Goal: Information Seeking & Learning: Learn about a topic

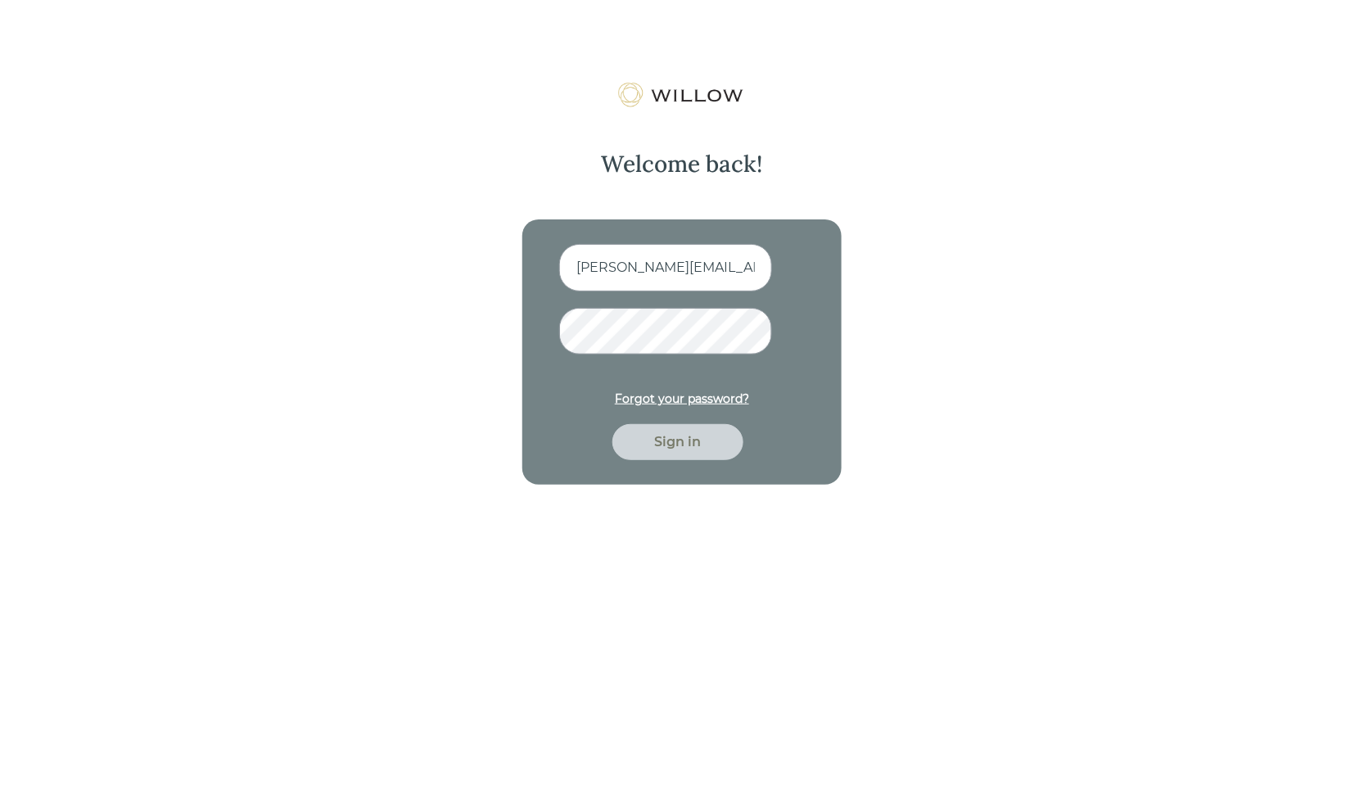
click at [607, 303] on form "alana+democomp@trustwillow.com Forgot your password? Sign in" at bounding box center [682, 352] width 246 height 216
click at [619, 280] on input "alana+democomp@trustwillow.com" at bounding box center [665, 267] width 213 height 47
click at [691, 438] on div "Sign in" at bounding box center [677, 442] width 93 height 20
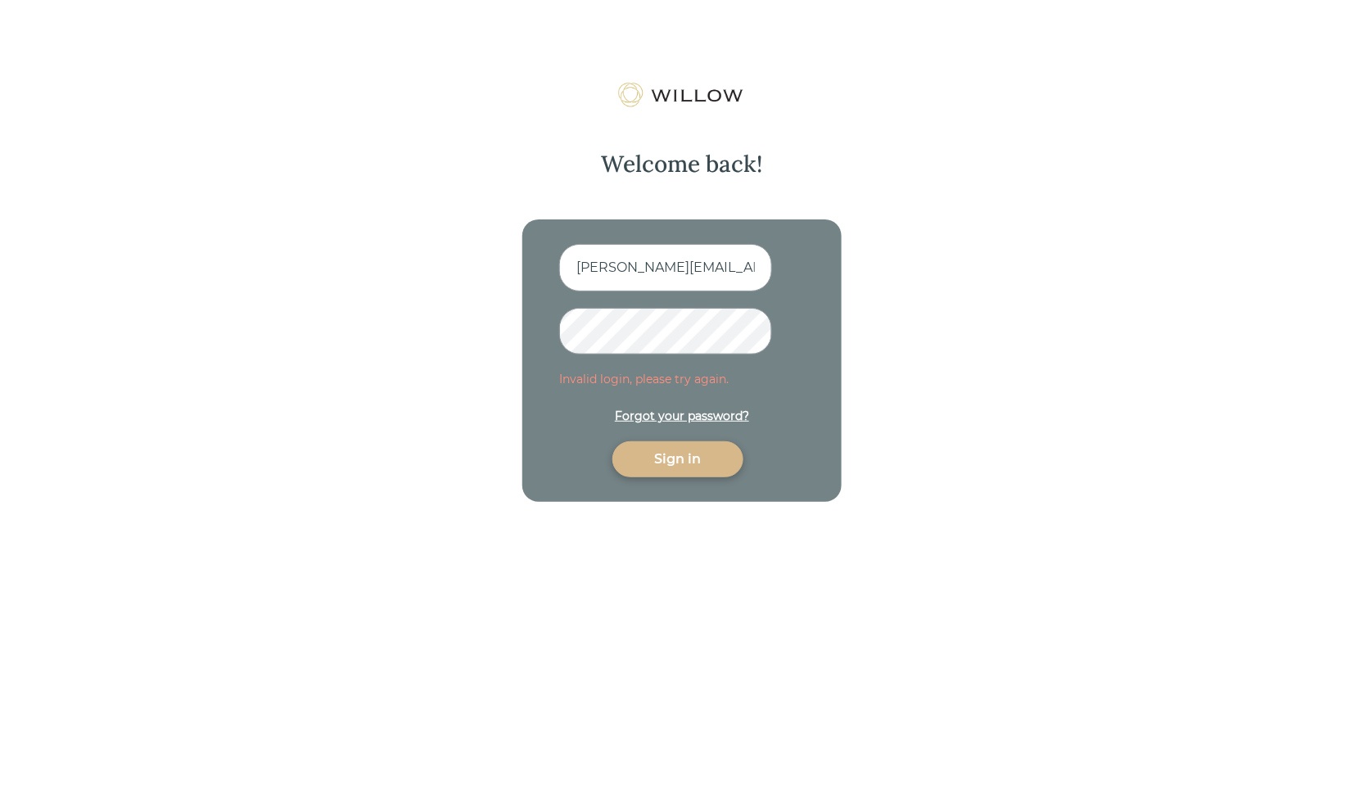
click at [594, 306] on form "alana@trustwillow.com Invalid login, please try again. Forgot your password? Si…" at bounding box center [682, 360] width 246 height 233
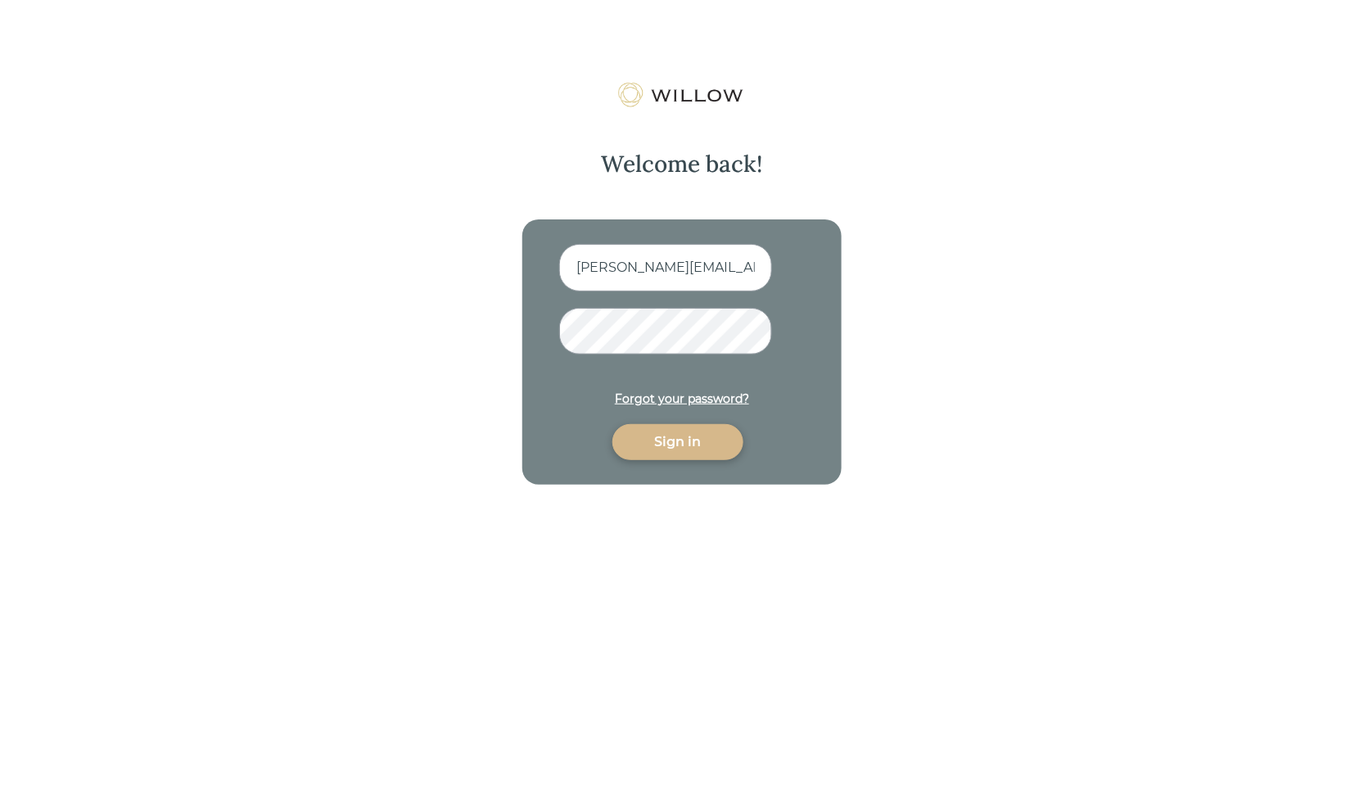
type input "alana+democomp@trustwillow.com"
click at [706, 445] on div "Sign in" at bounding box center [677, 442] width 93 height 20
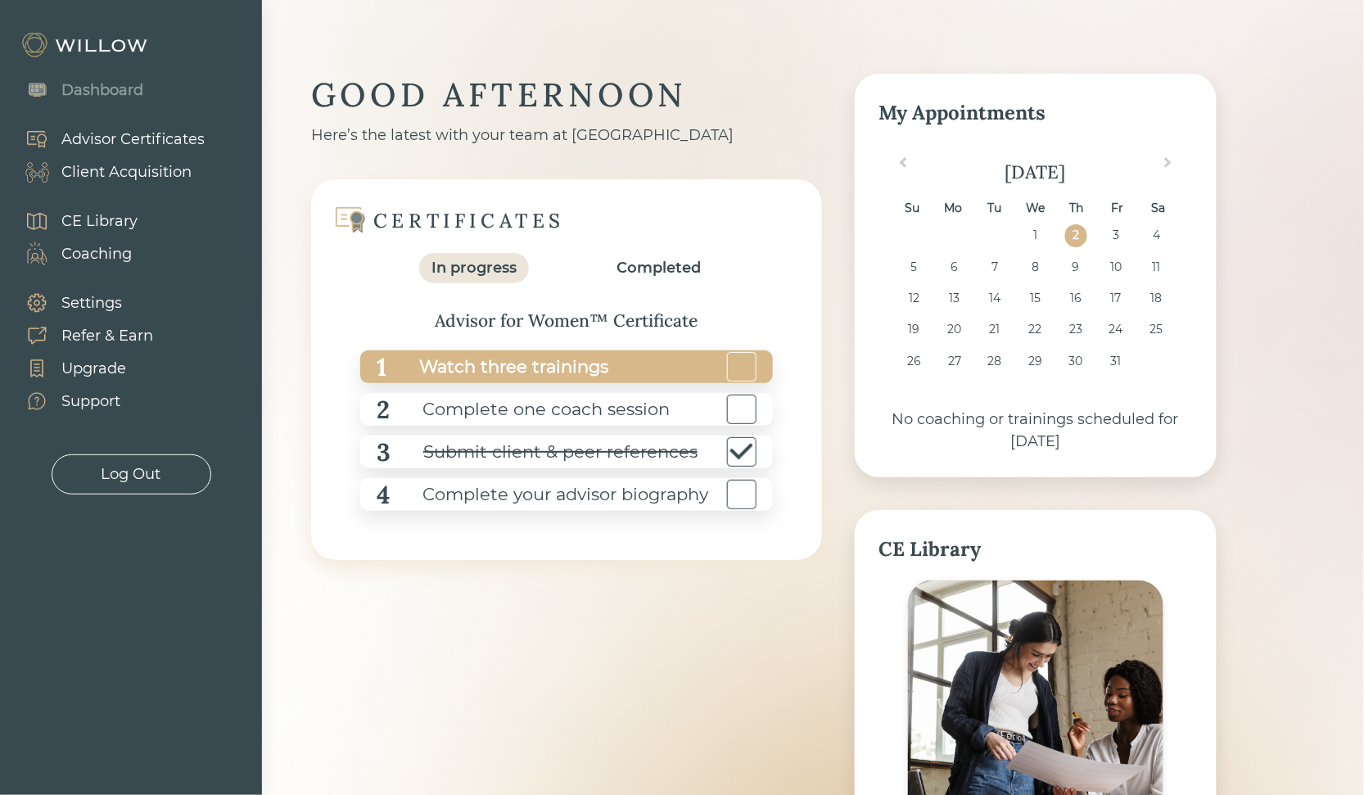
click at [645, 357] on div "1 Watch three trainings" at bounding box center [566, 366] width 413 height 33
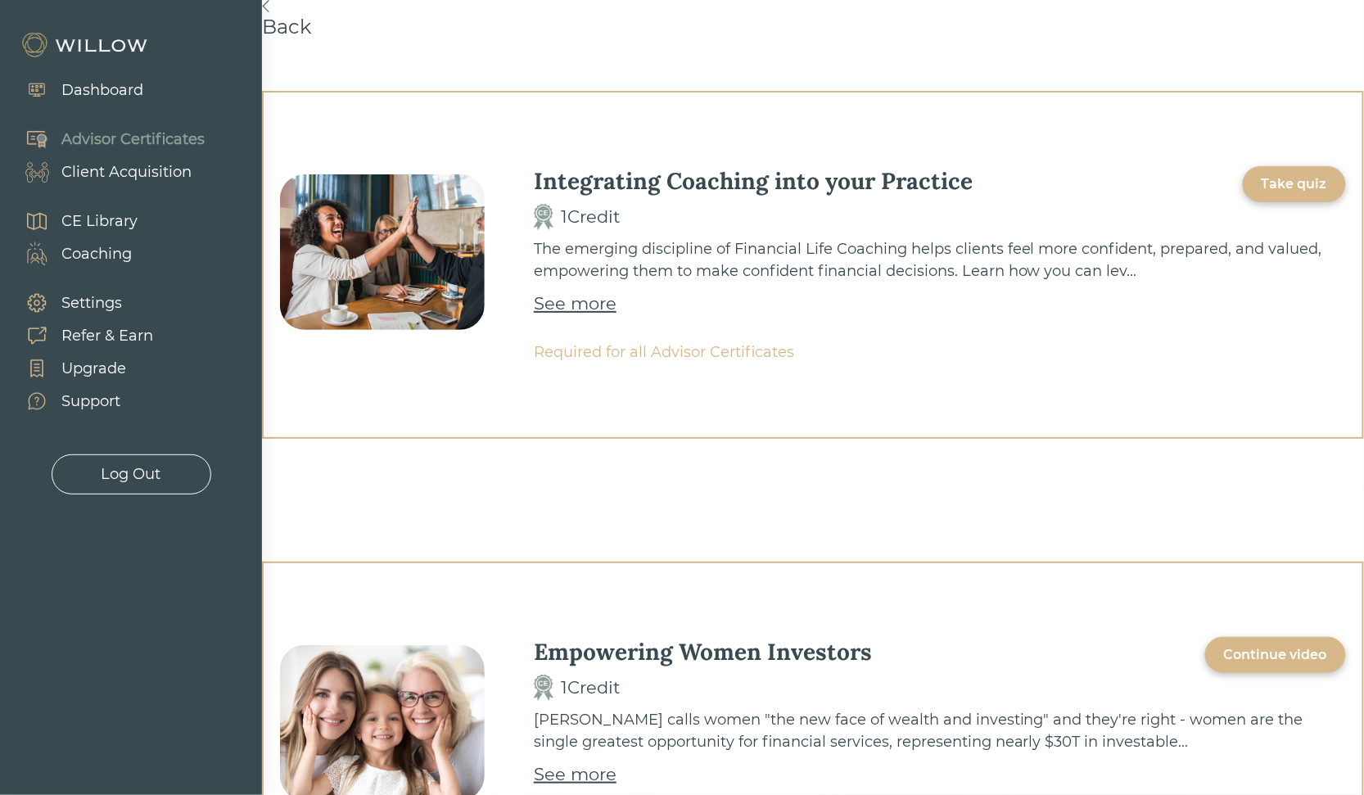
click at [1261, 184] on div "Take quiz" at bounding box center [1294, 184] width 103 height 36
click at [555, 305] on div "See more" at bounding box center [575, 304] width 83 height 26
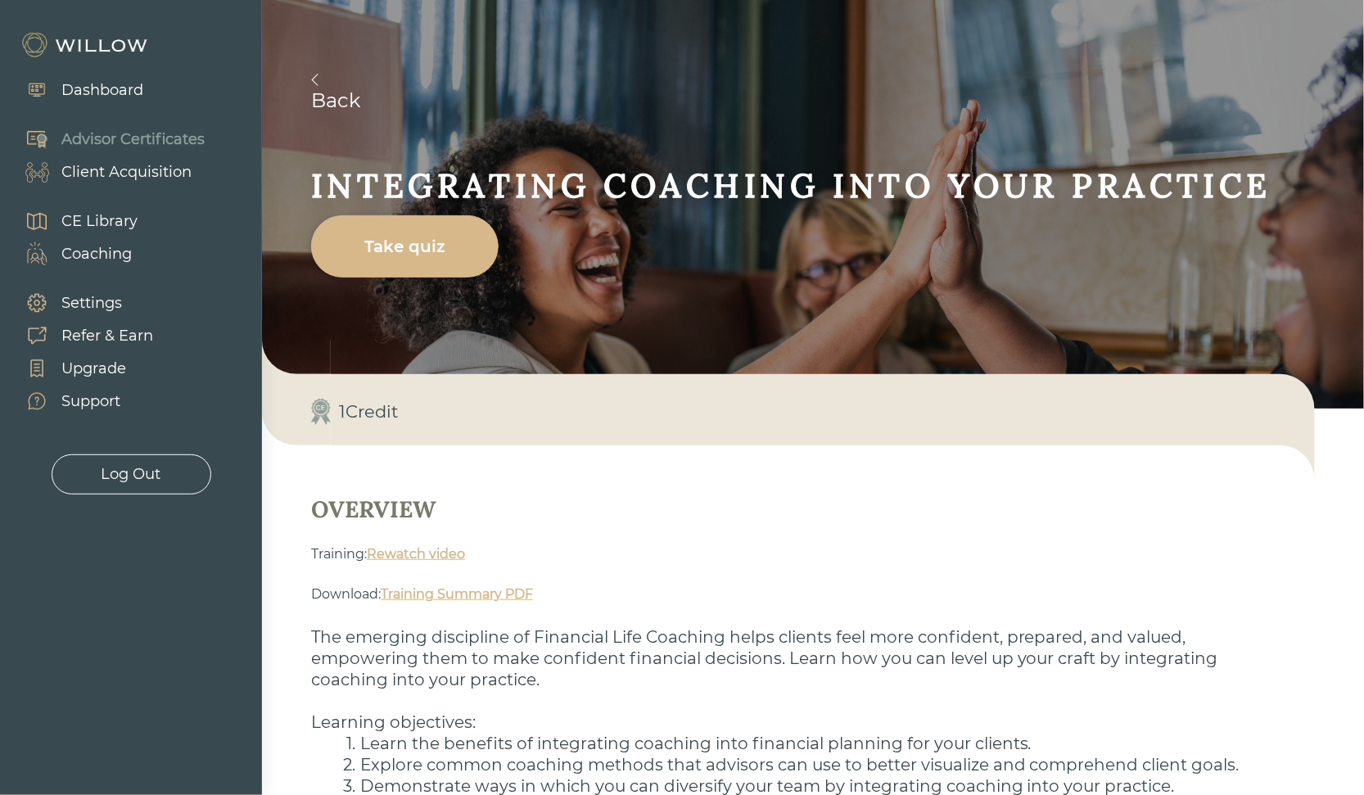
click at [441, 558] on link "Rewatch video" at bounding box center [416, 554] width 98 height 16
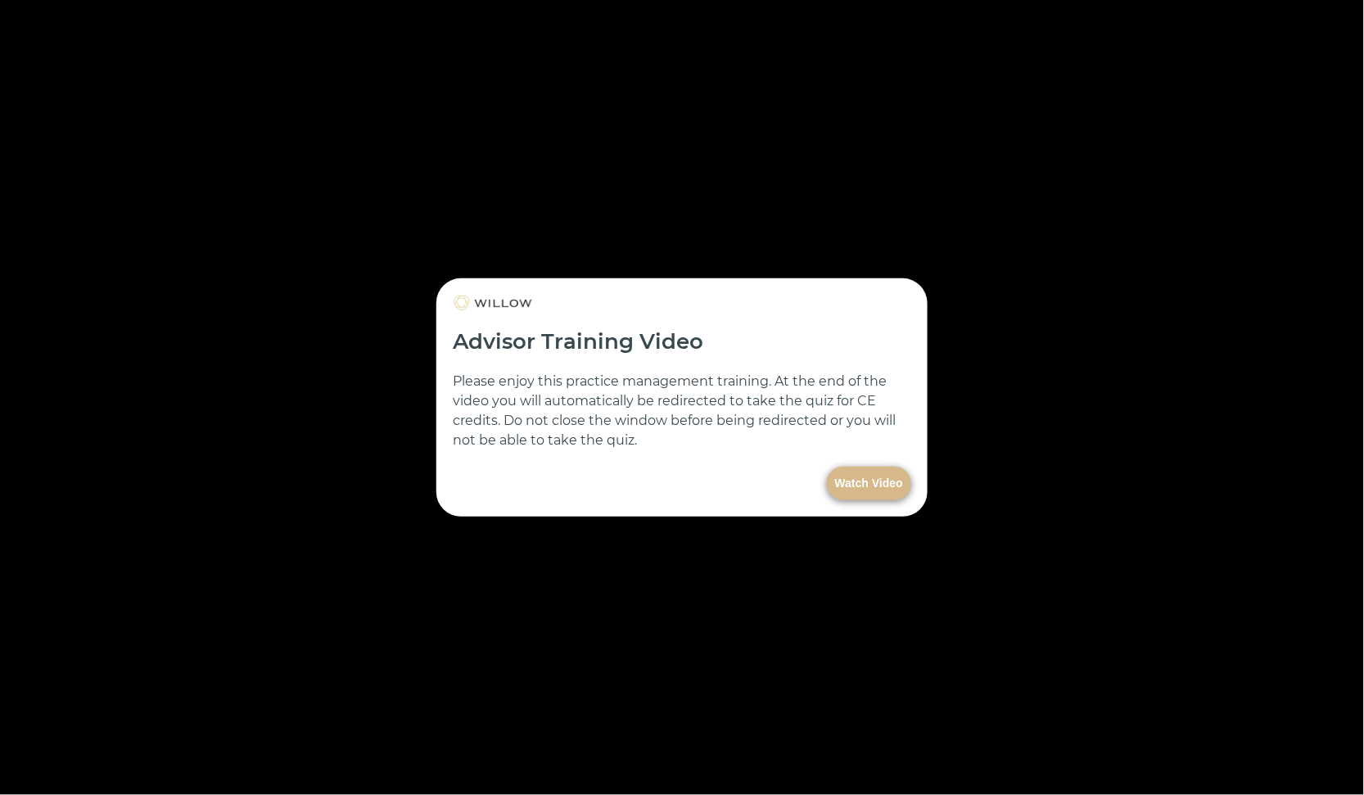
click at [842, 460] on form "Advisor Training Video Please enjoy this practice management training. At the e…" at bounding box center [681, 397] width 491 height 238
click at [852, 484] on button "Watch Video" at bounding box center [869, 484] width 84 height 34
